Goal: Navigation & Orientation: Find specific page/section

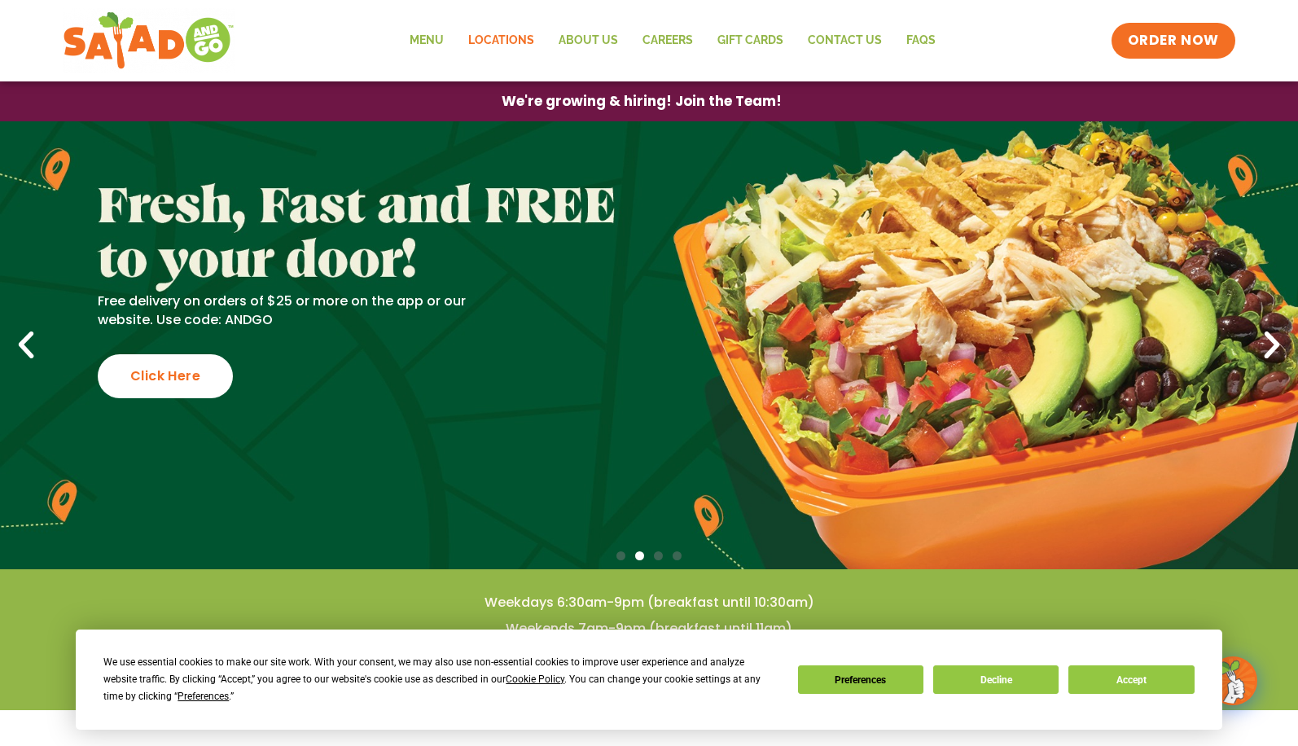
click at [526, 38] on link "Locations" at bounding box center [501, 40] width 90 height 37
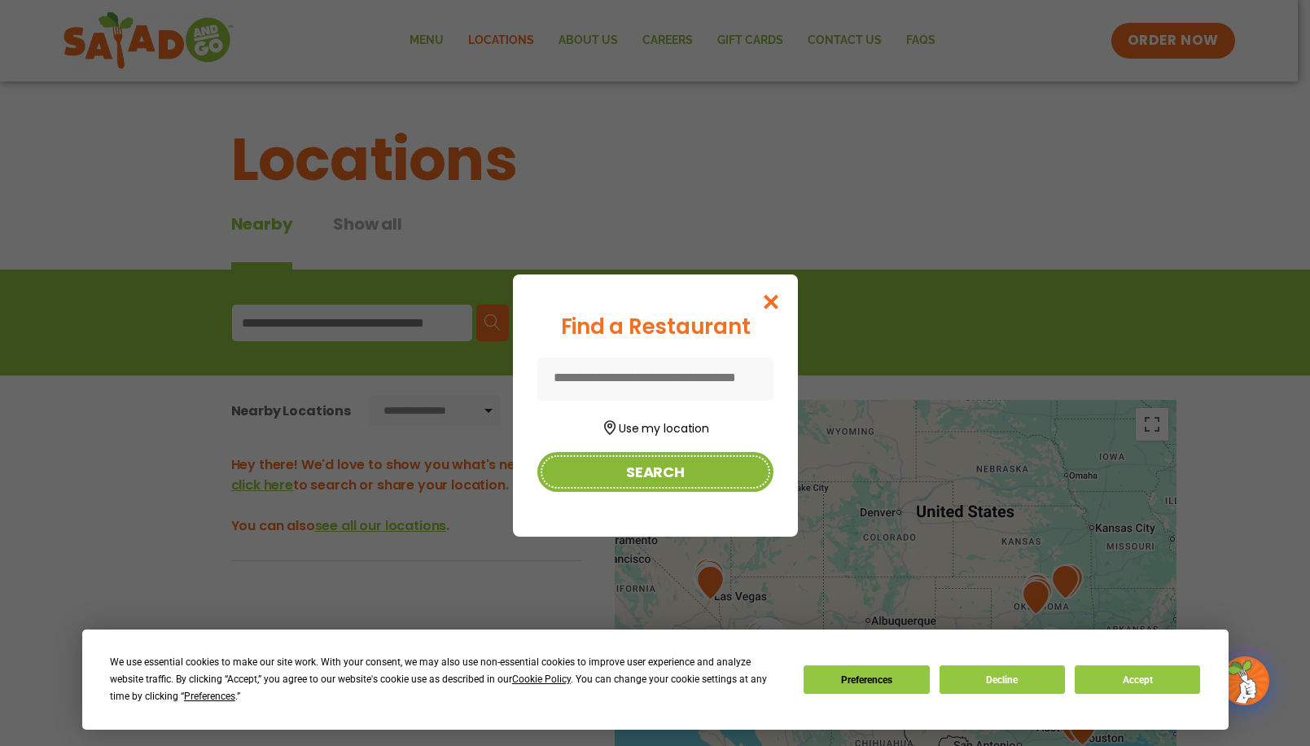
click at [721, 463] on button "Search" at bounding box center [655, 472] width 236 height 40
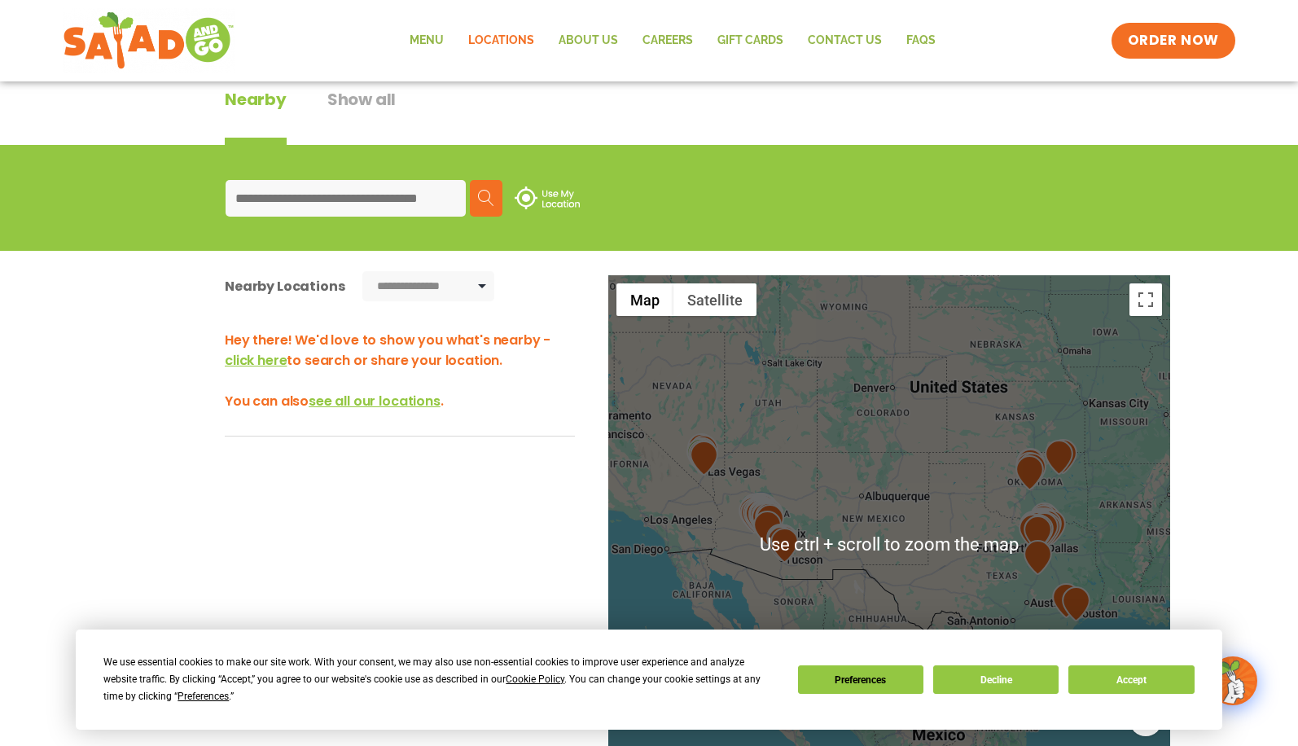
scroll to position [163, 0]
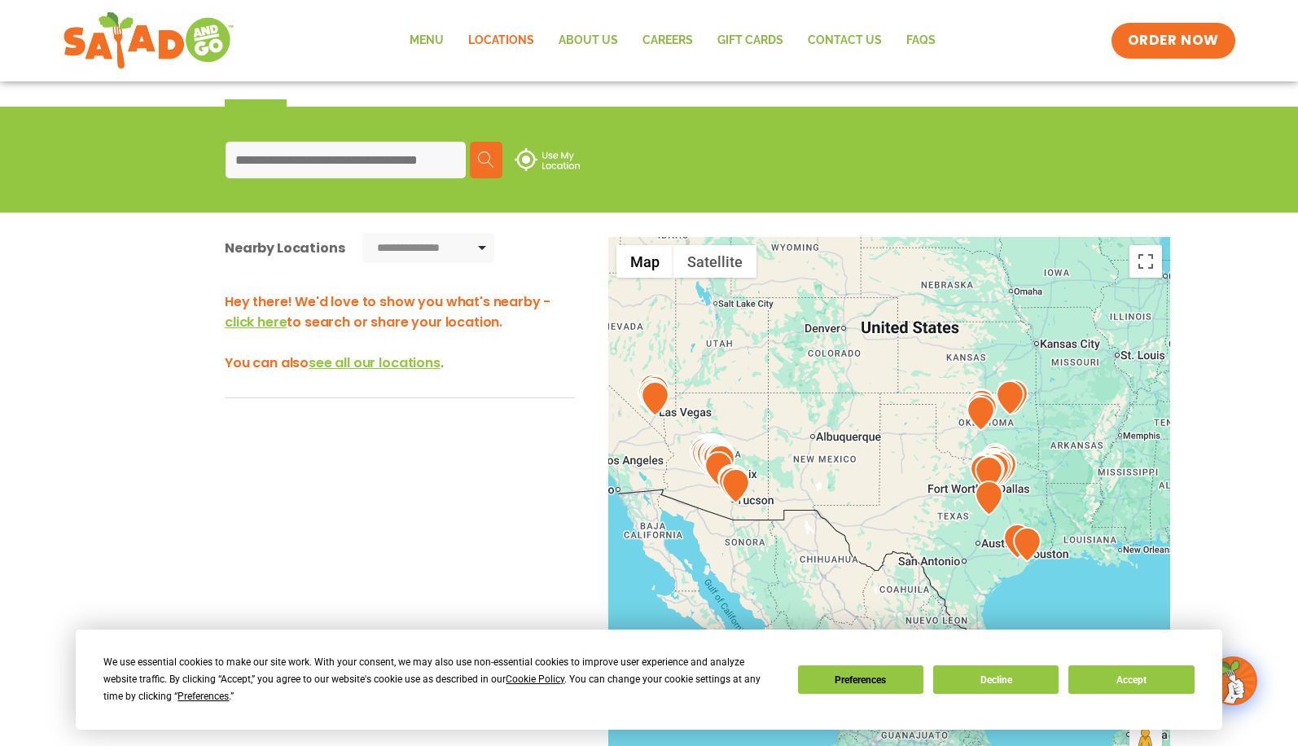
drag, startPoint x: 993, startPoint y: 548, endPoint x: 924, endPoint y: 514, distance: 77.2
click at [926, 515] on div at bounding box center [889, 506] width 562 height 539
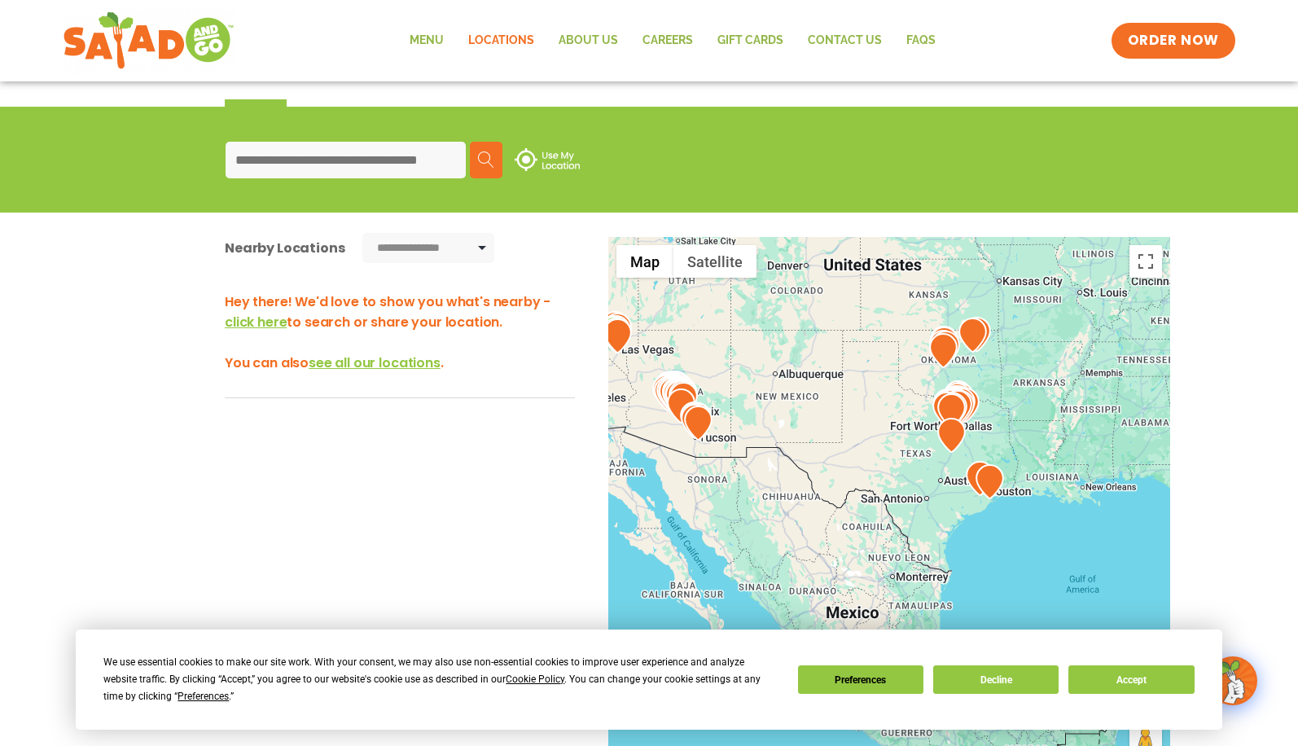
drag, startPoint x: 971, startPoint y: 530, endPoint x: 923, endPoint y: 458, distance: 86.9
click at [931, 459] on div at bounding box center [889, 506] width 562 height 539
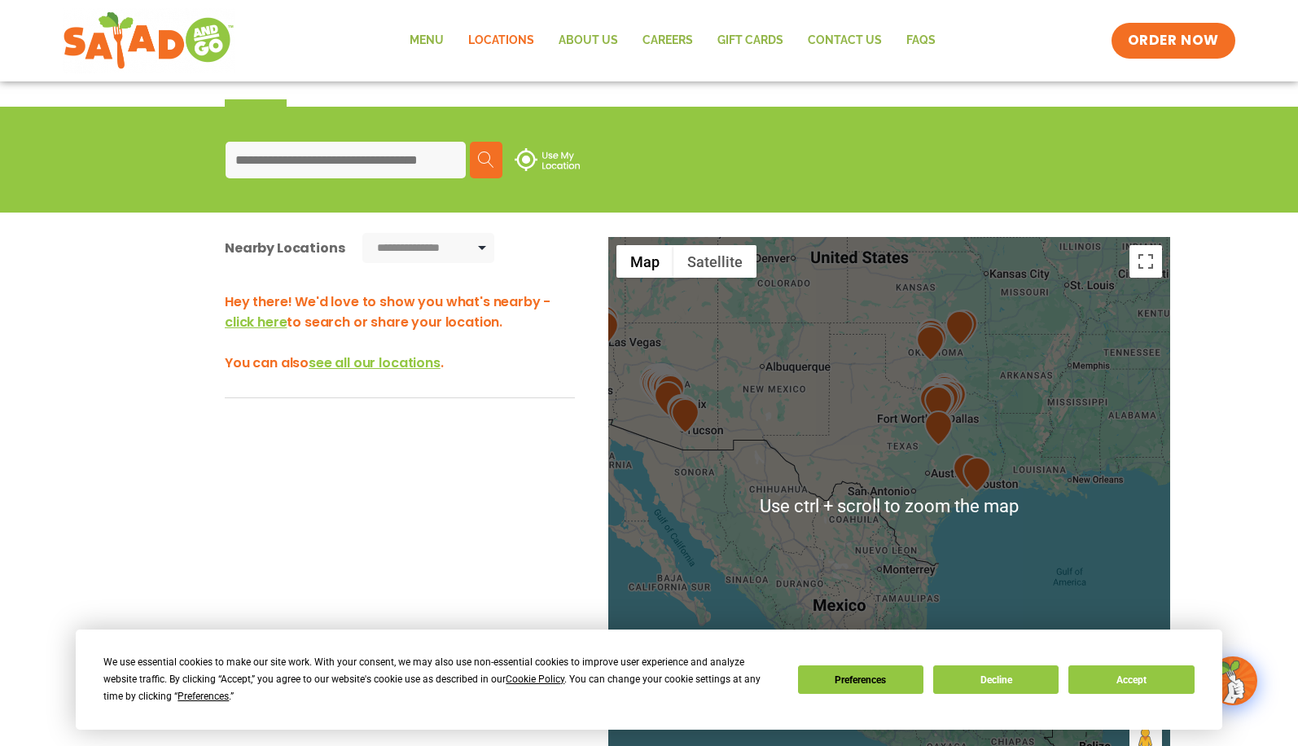
click at [348, 164] on input at bounding box center [346, 160] width 240 height 37
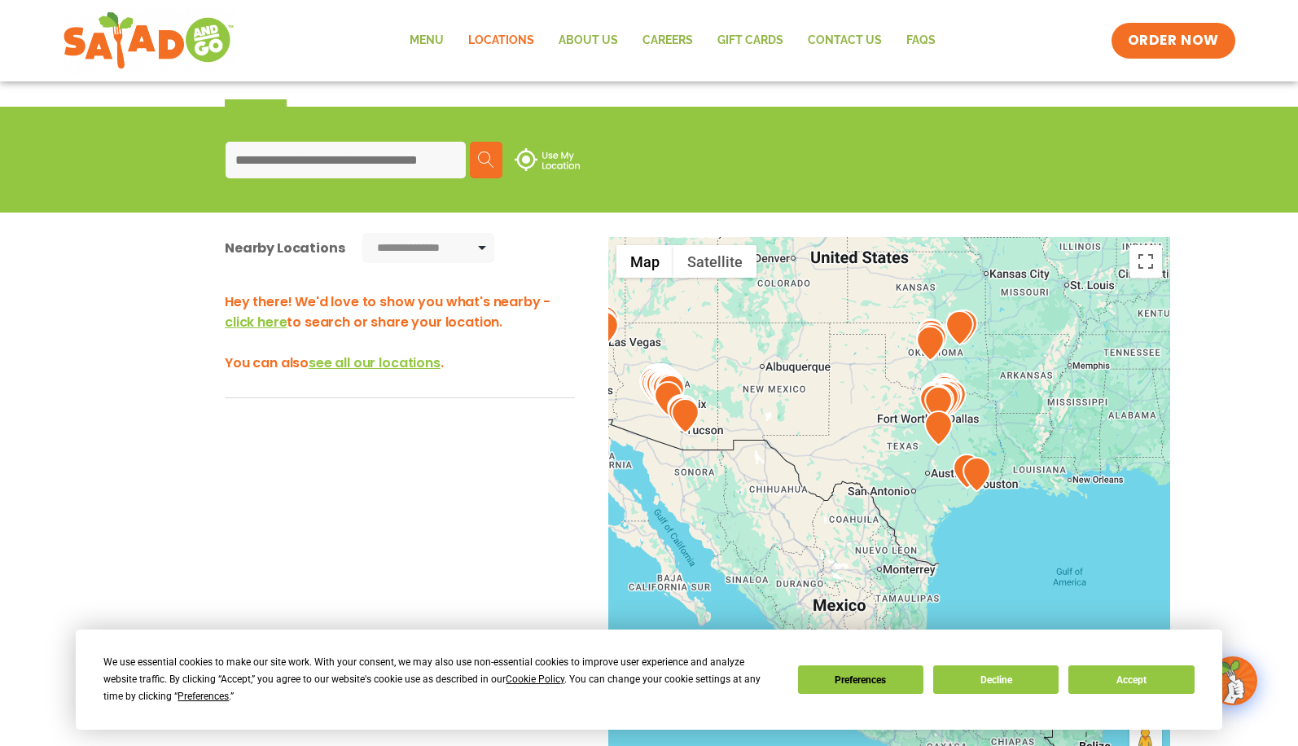
type input "*****"
click at [492, 156] on img at bounding box center [486, 159] width 16 height 16
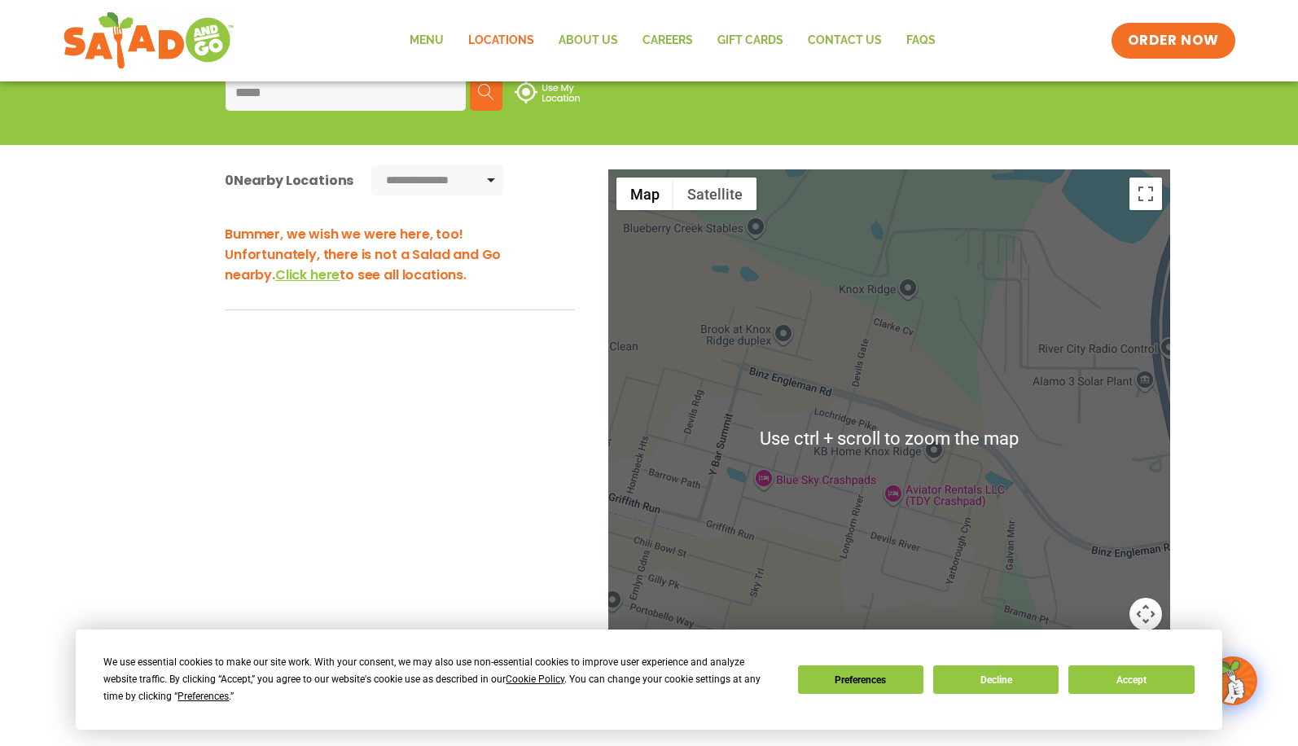
scroll to position [164, 0]
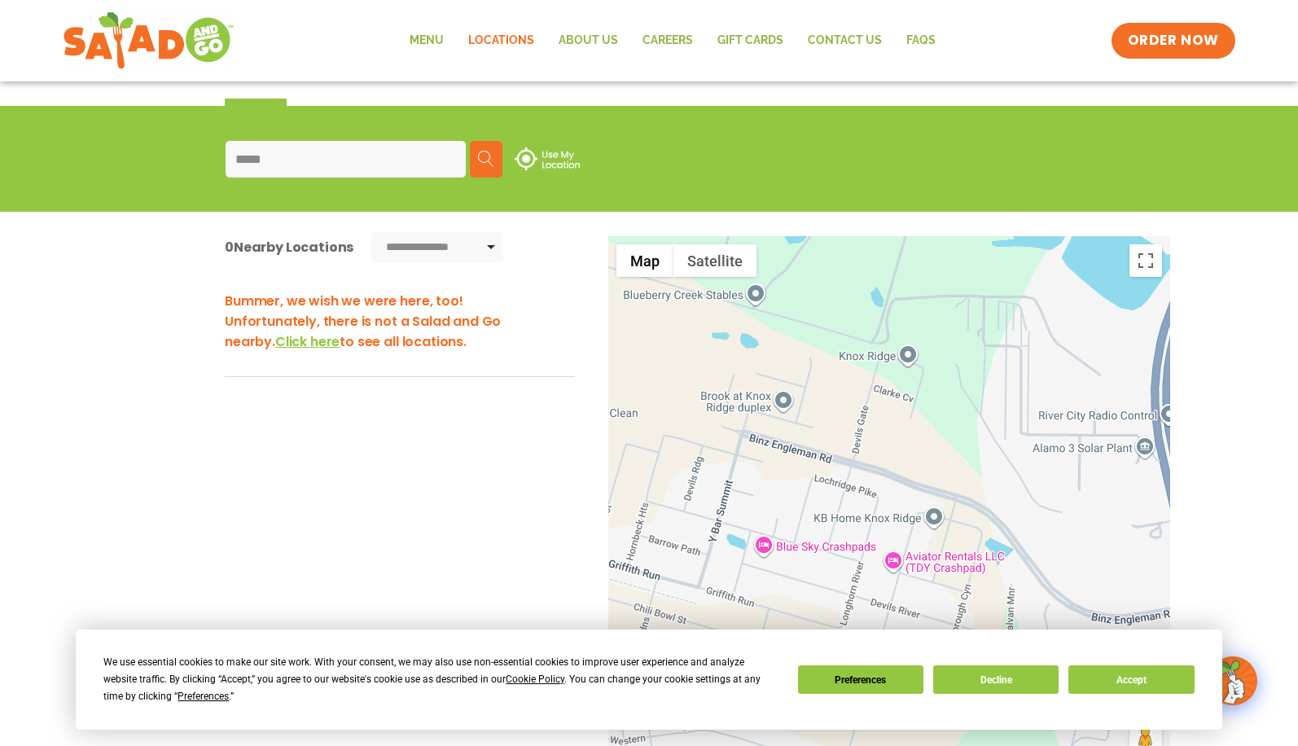
click at [275, 348] on span "Click here" at bounding box center [307, 341] width 64 height 19
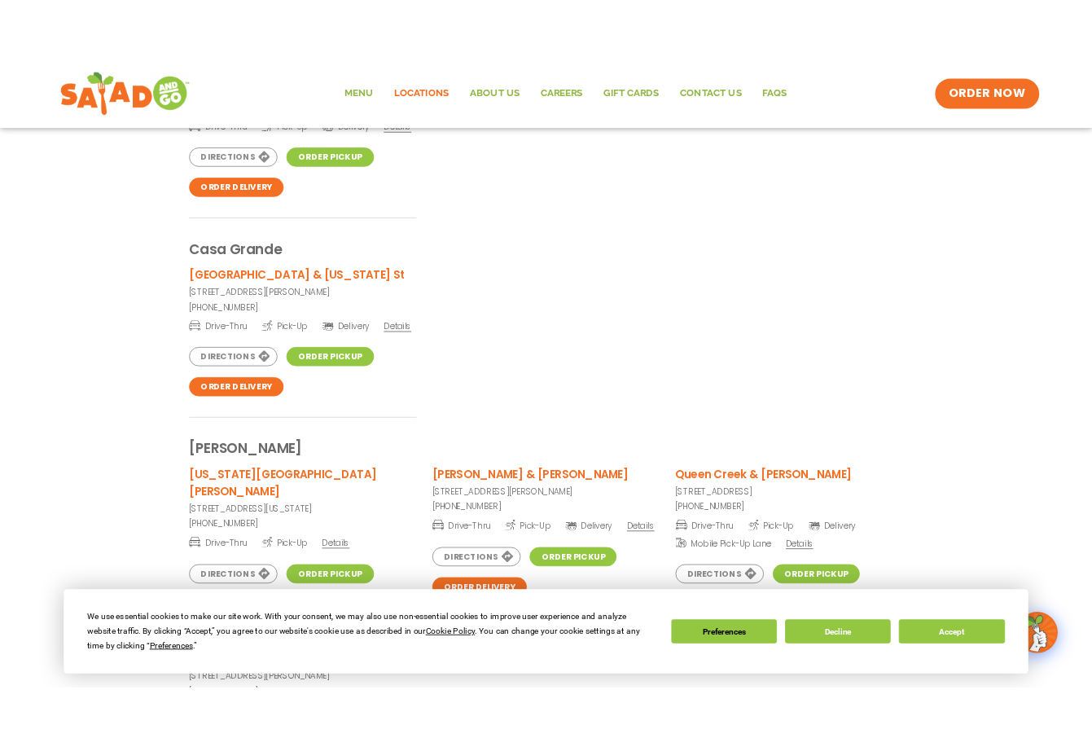
scroll to position [82, 0]
